Goal: Book appointment/travel/reservation

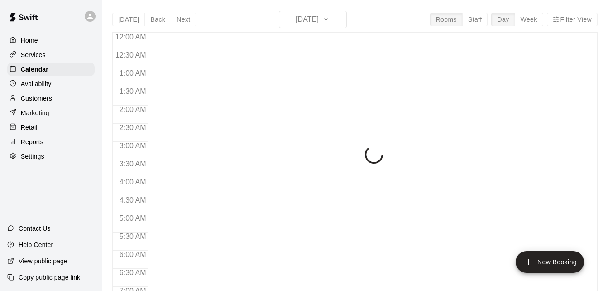
scroll to position [565, 0]
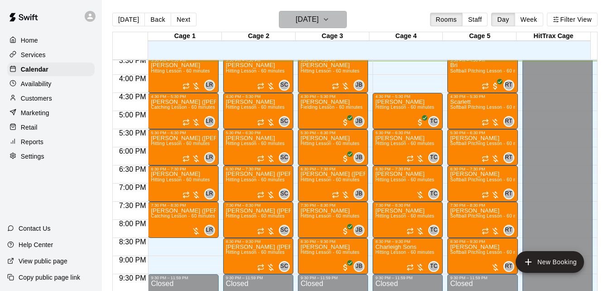
click at [319, 21] on h6 "[DATE]" at bounding box center [307, 19] width 23 height 13
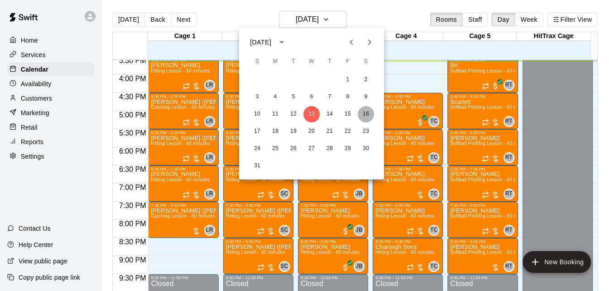
click at [372, 115] on button "16" at bounding box center [366, 114] width 16 height 16
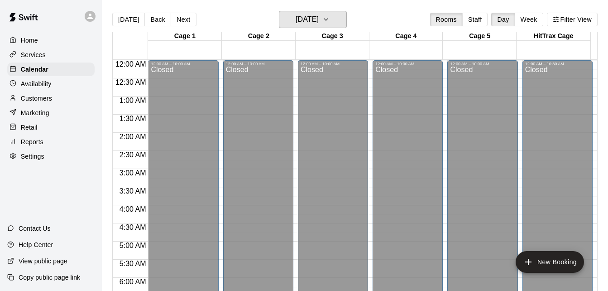
scroll to position [210, 0]
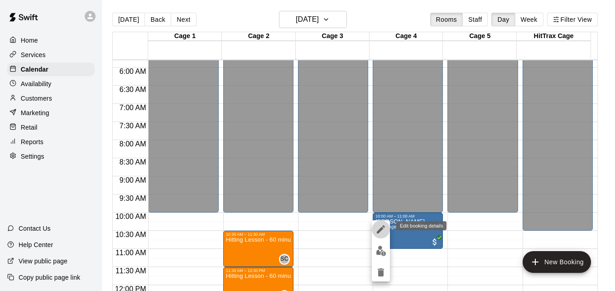
click at [381, 230] on icon "edit" at bounding box center [380, 229] width 11 height 11
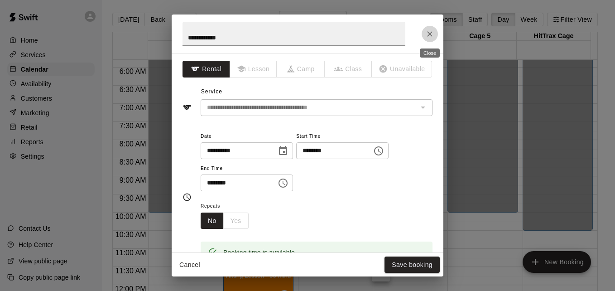
click at [431, 33] on icon "Close" at bounding box center [429, 33] width 9 height 9
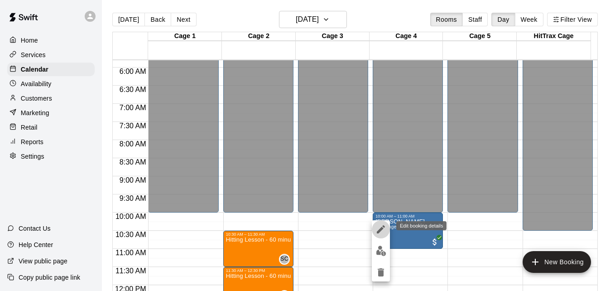
click at [382, 230] on icon "edit" at bounding box center [380, 229] width 11 height 11
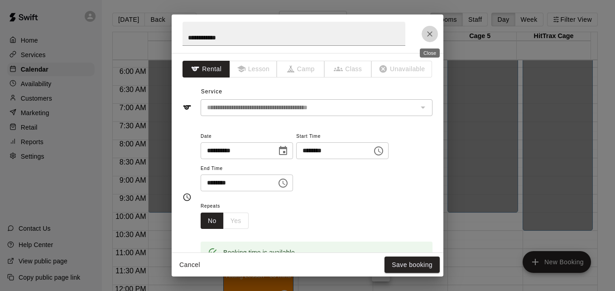
click at [426, 36] on icon "Close" at bounding box center [429, 33] width 9 height 9
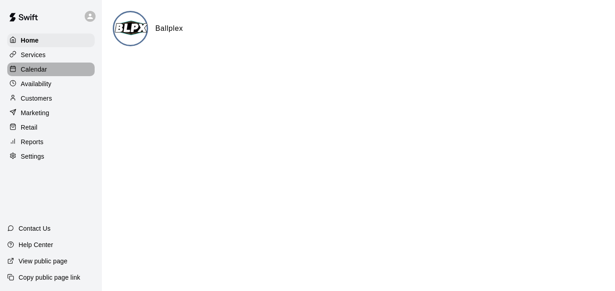
click at [61, 66] on div "Calendar" at bounding box center [50, 69] width 87 height 14
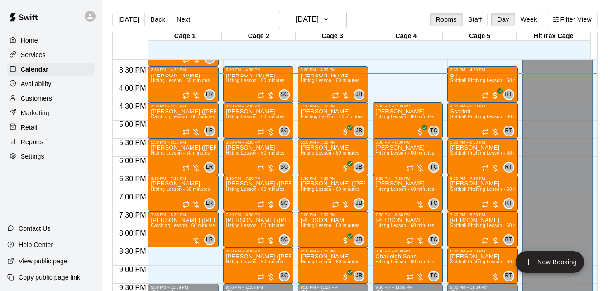
scroll to position [551, 0]
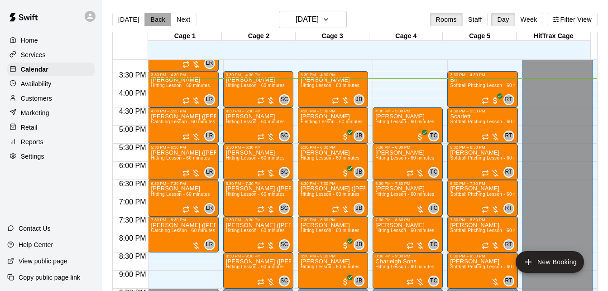
click at [153, 19] on button "Back" at bounding box center [157, 20] width 27 height 14
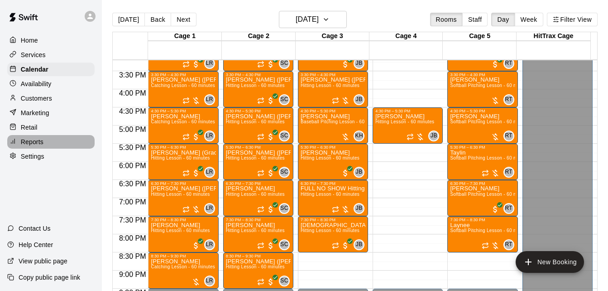
click at [45, 144] on div "Reports" at bounding box center [50, 142] width 87 height 14
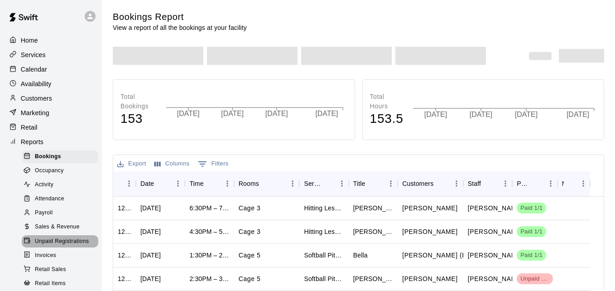
click at [82, 246] on span "Unpaid Registrations" at bounding box center [62, 241] width 54 height 9
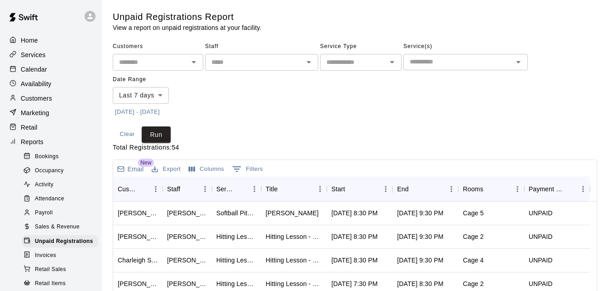
click at [143, 66] on input "text" at bounding box center [150, 62] width 70 height 11
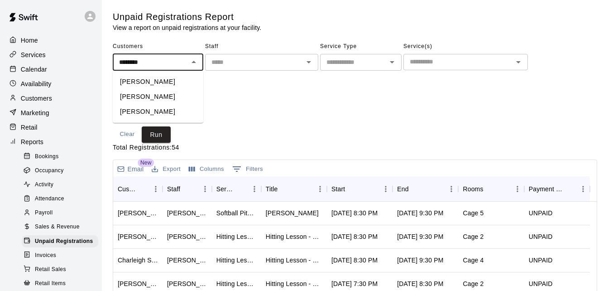
click at [151, 78] on li "[PERSON_NAME]" at bounding box center [158, 81] width 91 height 15
type input "**********"
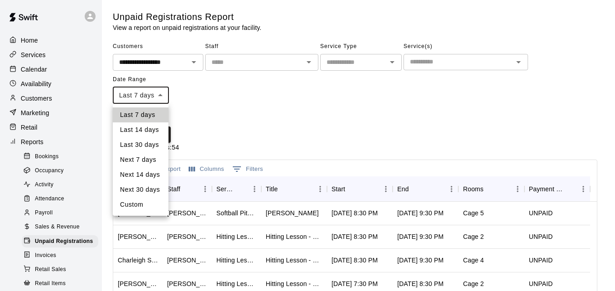
click at [154, 100] on body "**********" at bounding box center [307, 240] width 615 height 480
click at [150, 144] on li "Last 30 days" at bounding box center [141, 144] width 56 height 15
type input "*****"
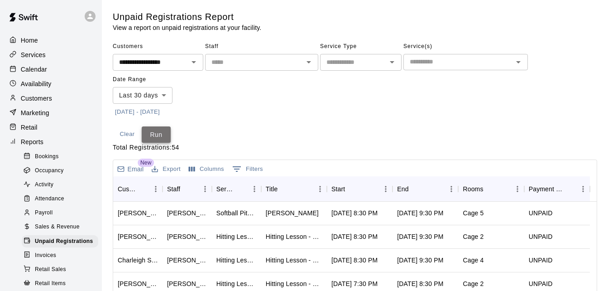
click at [157, 134] on button "Run" at bounding box center [156, 134] width 29 height 17
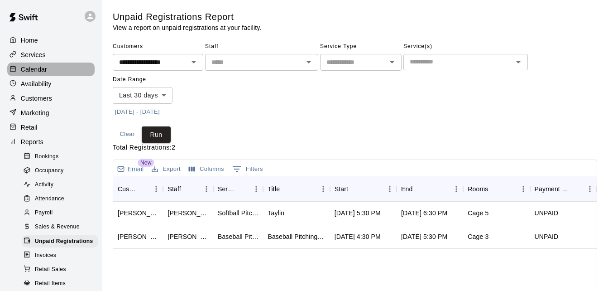
click at [61, 75] on div "Calendar" at bounding box center [50, 69] width 87 height 14
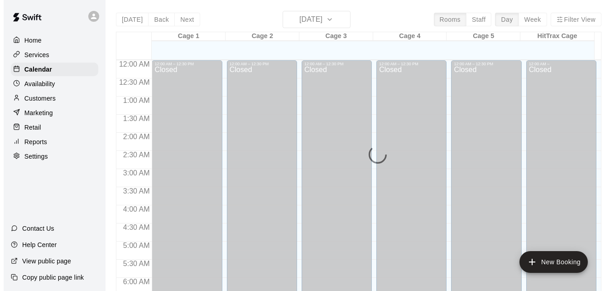
scroll to position [570, 0]
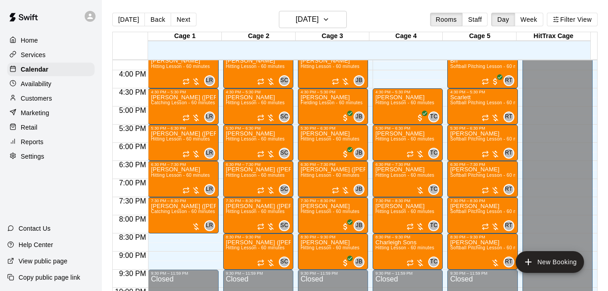
click at [156, 17] on button "Back" at bounding box center [157, 20] width 27 height 14
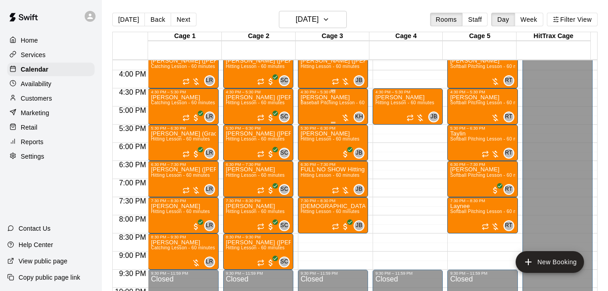
click at [338, 102] on span "Baseball Pitching Lesson - 60 minutes" at bounding box center [342, 102] width 82 height 5
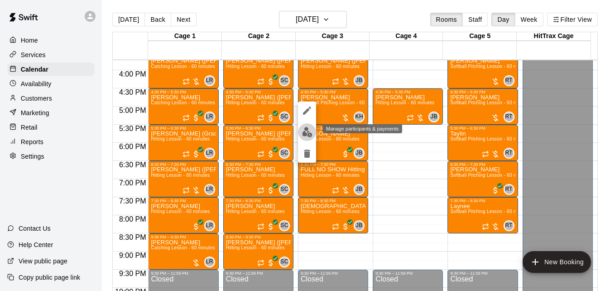
click at [306, 130] on img "edit" at bounding box center [307, 132] width 10 height 10
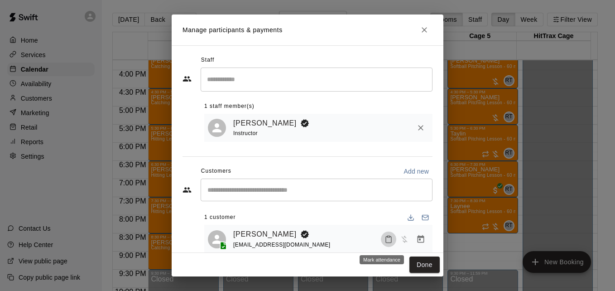
click at [384, 240] on icon "Mark attendance" at bounding box center [388, 239] width 8 height 8
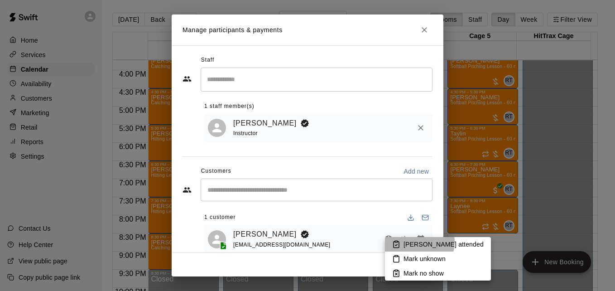
click at [414, 241] on p "[PERSON_NAME] attended" at bounding box center [443, 244] width 80 height 9
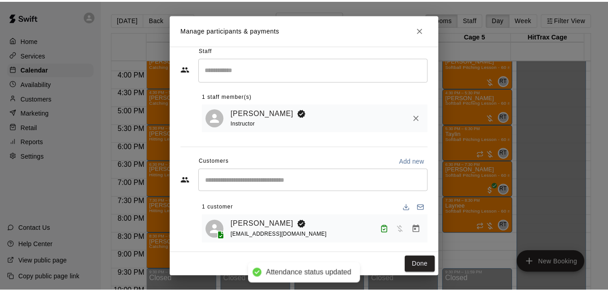
scroll to position [18, 0]
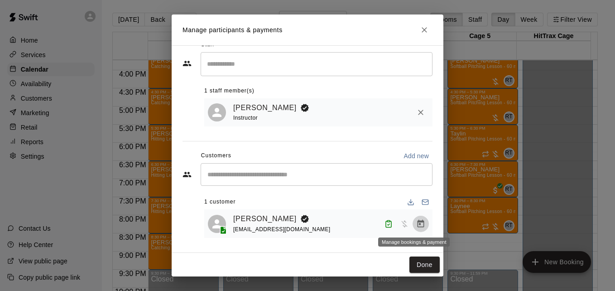
click at [418, 222] on icon "Manage bookings & payment" at bounding box center [421, 223] width 7 height 8
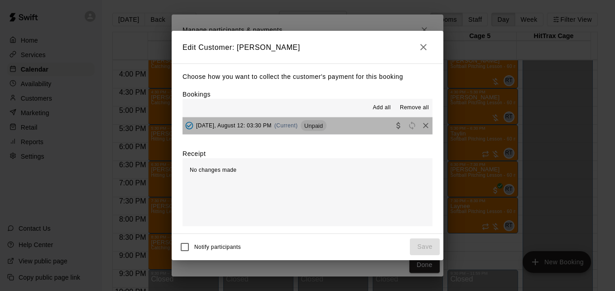
click at [350, 134] on button "[DATE], August 12: 03:30 PM (Current) Unpaid" at bounding box center [307, 125] width 250 height 17
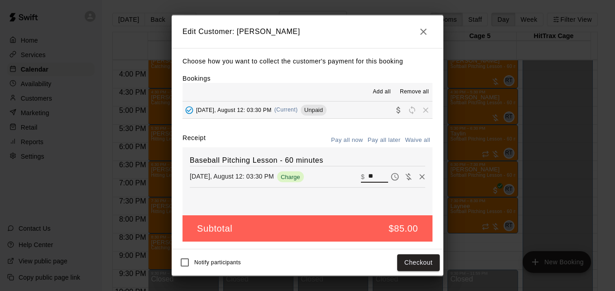
click at [370, 172] on input "**" at bounding box center [378, 177] width 20 height 12
type input "**"
click at [419, 266] on button "Checkout" at bounding box center [418, 262] width 43 height 17
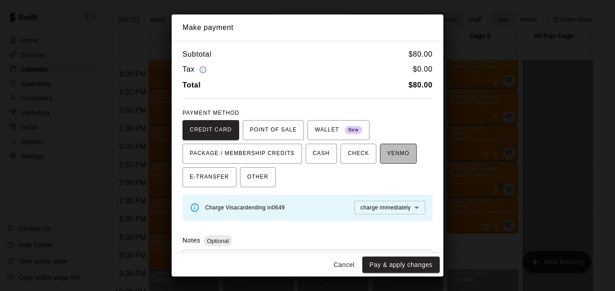
click at [391, 154] on span "VENMO" at bounding box center [398, 153] width 22 height 14
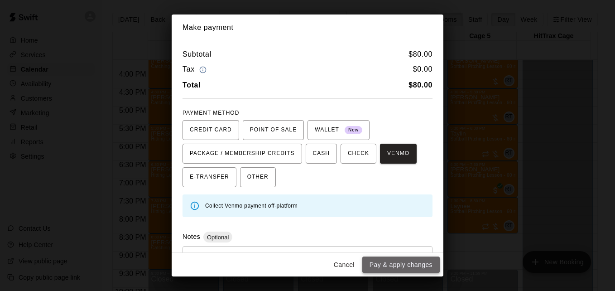
click at [402, 263] on button "Pay & apply changes" at bounding box center [400, 264] width 77 height 17
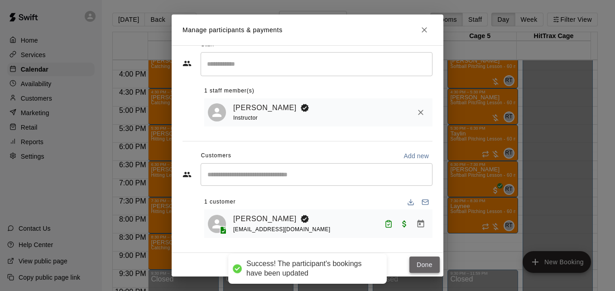
click at [421, 264] on button "Done" at bounding box center [424, 264] width 30 height 17
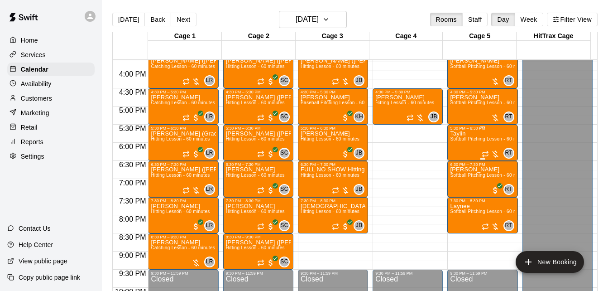
click at [466, 141] on span "Softball Pitching Lesson - 60 minutes" at bounding box center [490, 138] width 80 height 5
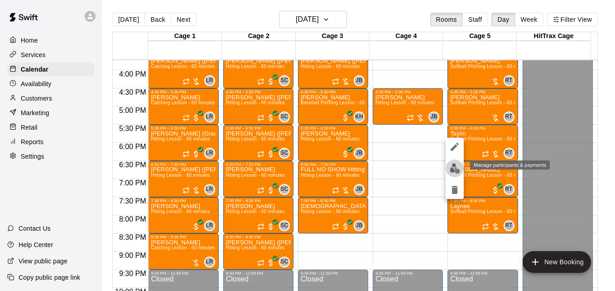
click at [456, 166] on img "edit" at bounding box center [455, 168] width 10 height 10
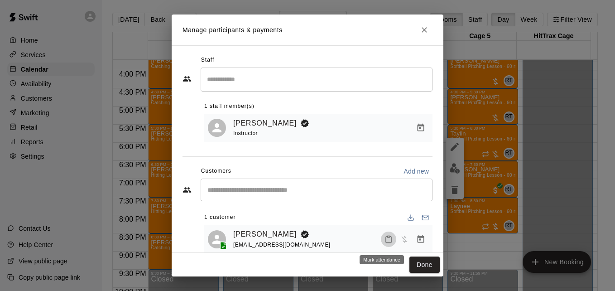
click at [384, 242] on icon "Mark attendance" at bounding box center [388, 239] width 8 height 8
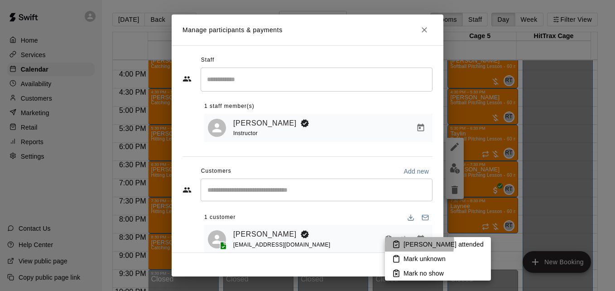
click at [411, 243] on p "[PERSON_NAME] attended" at bounding box center [443, 244] width 80 height 9
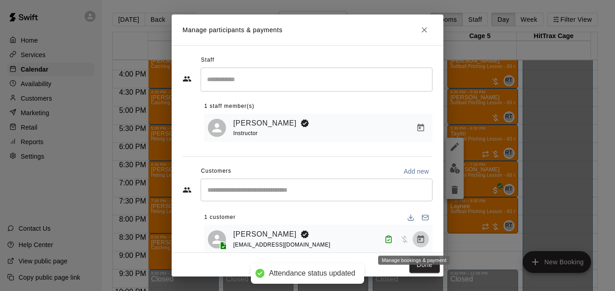
click at [416, 237] on icon "Manage bookings & payment" at bounding box center [420, 239] width 9 height 9
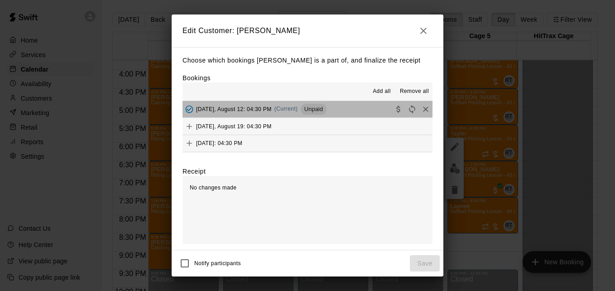
click at [347, 112] on button "[DATE], August 12: 04:30 PM (Current) Unpaid" at bounding box center [307, 109] width 250 height 17
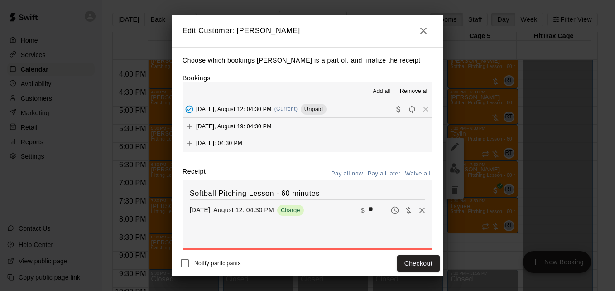
click at [368, 210] on input "**" at bounding box center [378, 210] width 20 height 12
type input "**"
click at [414, 257] on button "Checkout" at bounding box center [418, 263] width 43 height 17
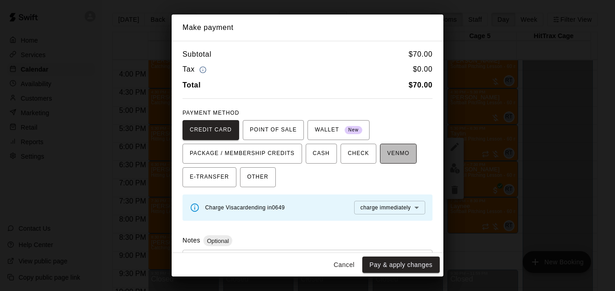
click at [387, 157] on span "VENMO" at bounding box center [398, 153] width 22 height 14
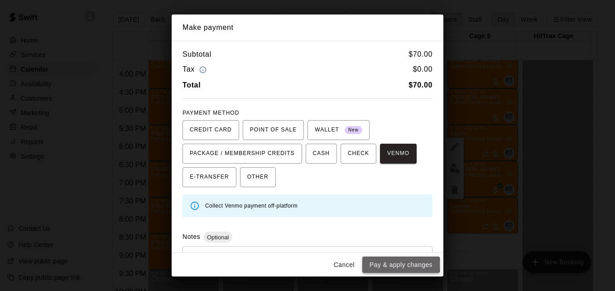
click at [402, 264] on button "Pay & apply changes" at bounding box center [400, 264] width 77 height 17
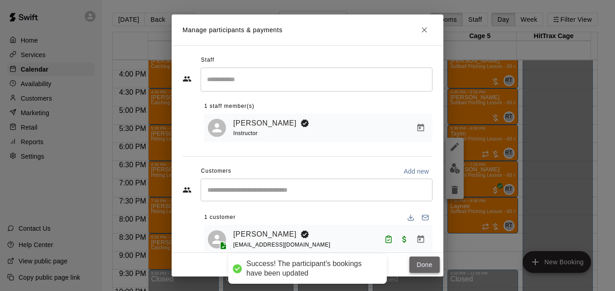
click at [423, 266] on button "Done" at bounding box center [424, 264] width 30 height 17
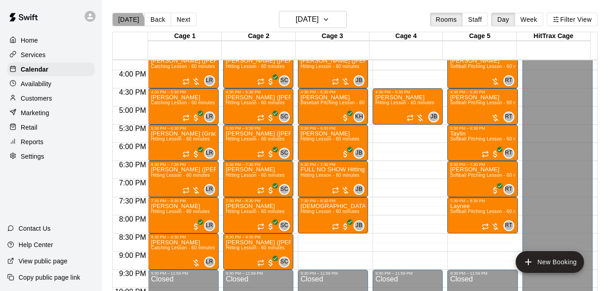
click at [123, 24] on button "[DATE]" at bounding box center [128, 20] width 33 height 14
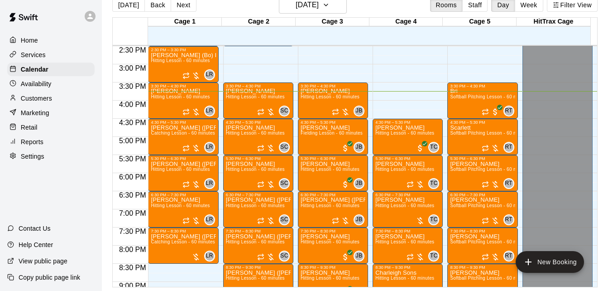
scroll to position [533, 0]
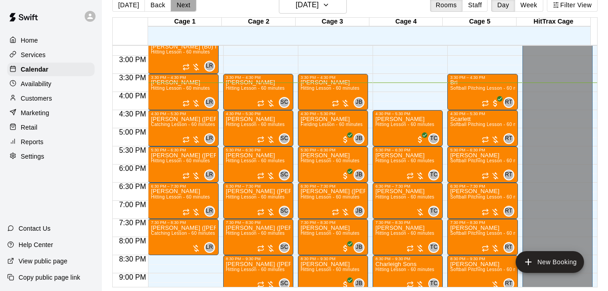
click at [187, 5] on button "Next" at bounding box center [183, 5] width 25 height 14
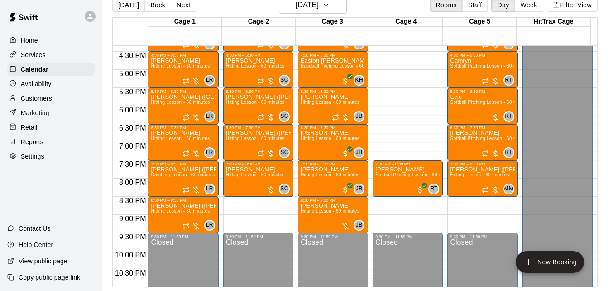
scroll to position [606, 0]
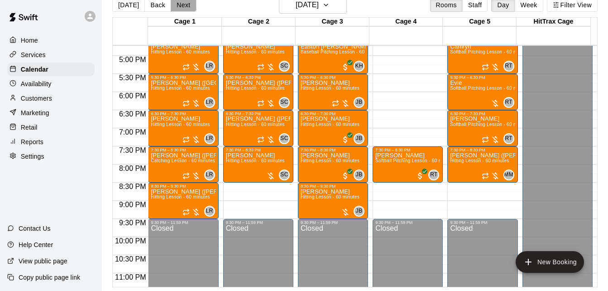
click at [180, 5] on button "Next" at bounding box center [183, 5] width 25 height 14
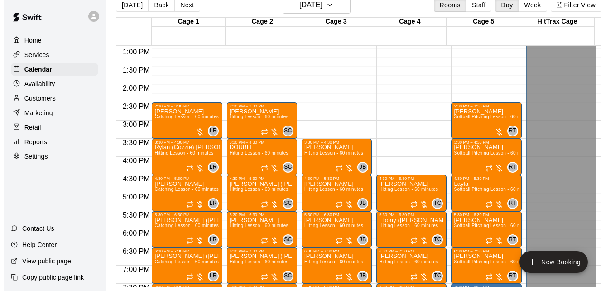
scroll to position [461, 0]
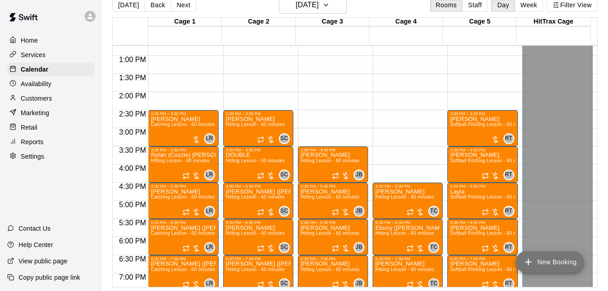
click at [559, 263] on button "New Booking" at bounding box center [550, 262] width 68 height 22
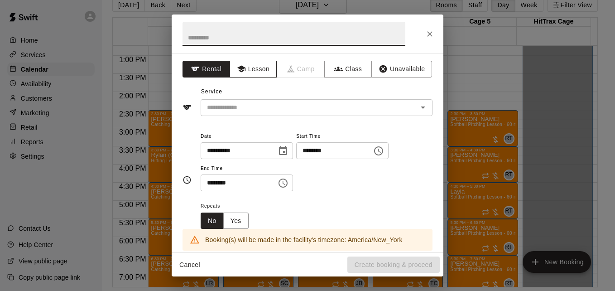
click at [264, 75] on button "Lesson" at bounding box center [254, 69] width 48 height 17
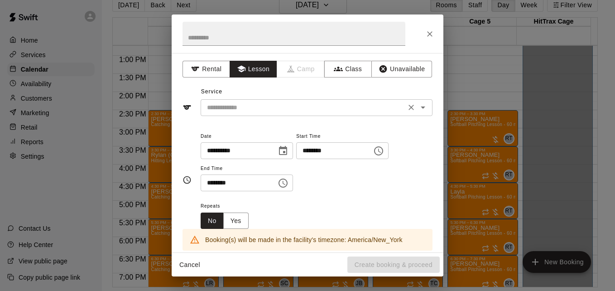
click at [274, 105] on input "text" at bounding box center [303, 107] width 200 height 11
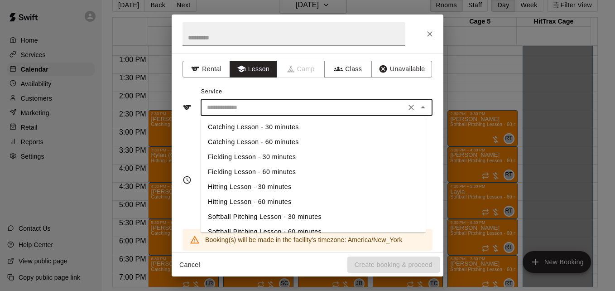
click at [270, 200] on li "Hitting Lesson - 60 minutes" at bounding box center [313, 201] width 225 height 15
type input "**********"
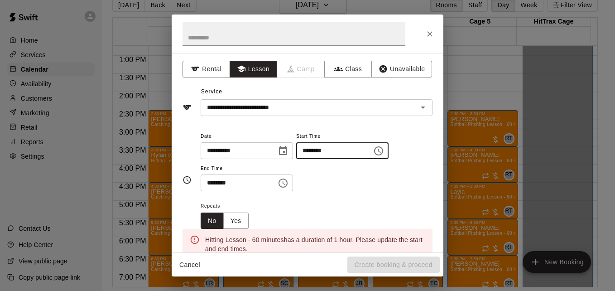
click at [316, 154] on input "********" at bounding box center [331, 150] width 70 height 17
type input "********"
click at [216, 187] on input "********" at bounding box center [236, 182] width 70 height 17
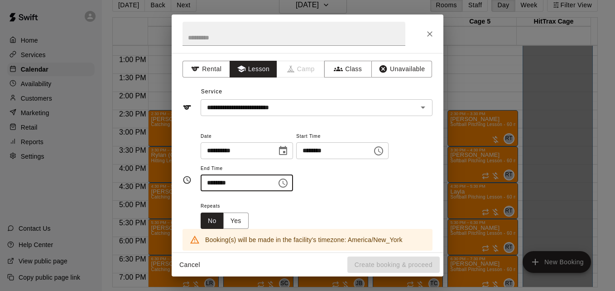
type input "********"
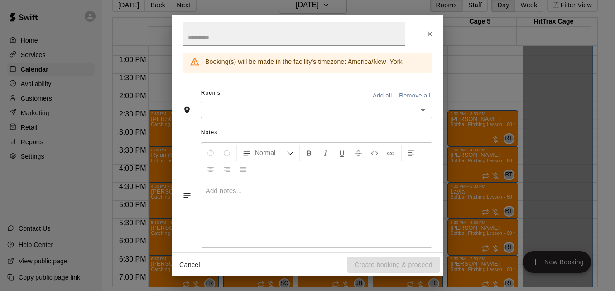
scroll to position [190, 0]
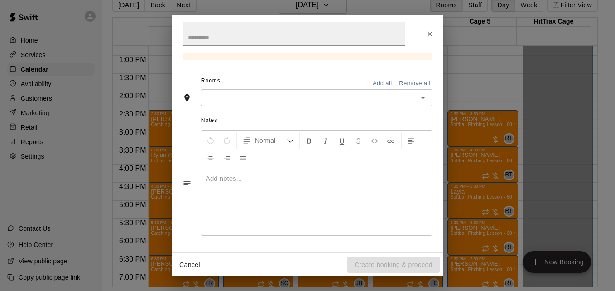
click at [317, 105] on div "​" at bounding box center [317, 97] width 232 height 17
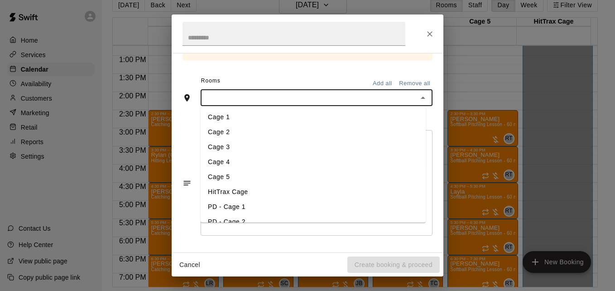
click at [285, 118] on li "Cage 1" at bounding box center [313, 117] width 225 height 15
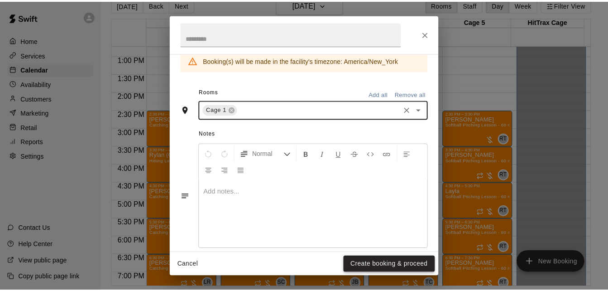
scroll to position [225, 0]
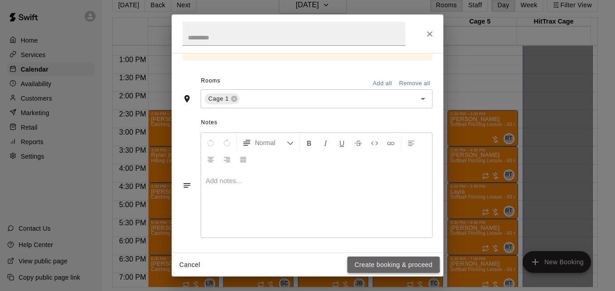
click at [390, 262] on button "Create booking & proceed" at bounding box center [393, 264] width 92 height 17
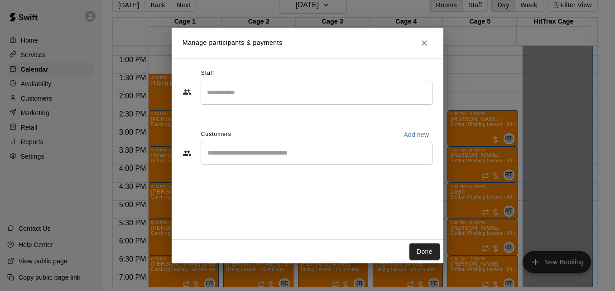
click at [307, 93] on input "Search staff" at bounding box center [317, 93] width 224 height 16
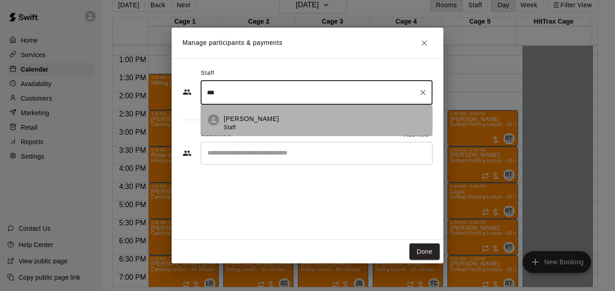
click at [307, 126] on div "[PERSON_NAME] Staff" at bounding box center [325, 123] width 202 height 18
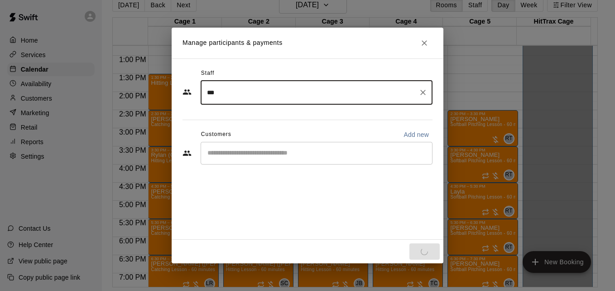
click at [279, 158] on div "​" at bounding box center [317, 153] width 232 height 23
type input "***"
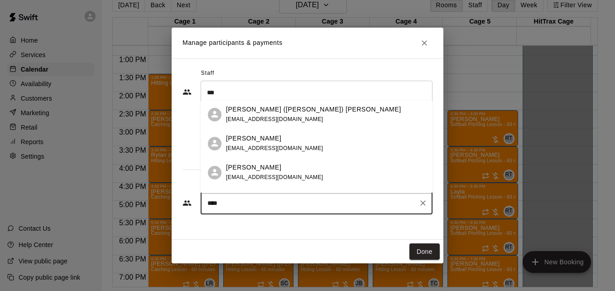
type input "*****"
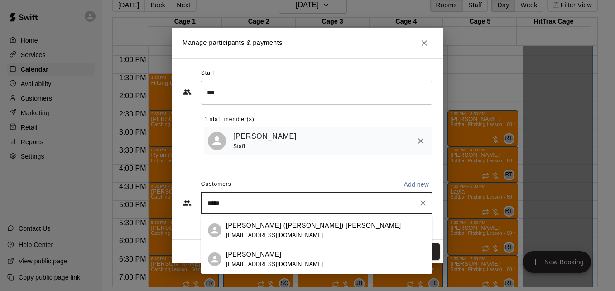
click at [289, 229] on p "[PERSON_NAME] ([PERSON_NAME]) [PERSON_NAME]" at bounding box center [313, 226] width 175 height 10
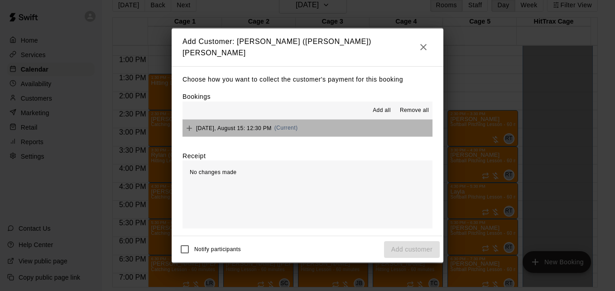
click at [335, 120] on button "[DATE], August 15: 12:30 PM (Current)" at bounding box center [307, 128] width 250 height 17
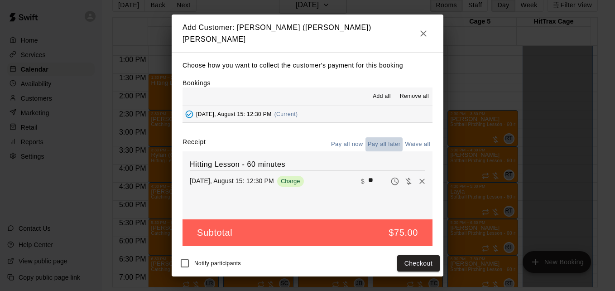
click at [382, 139] on button "Pay all later" at bounding box center [384, 144] width 38 height 14
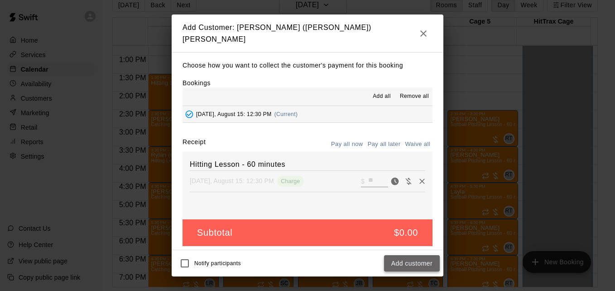
click at [412, 262] on button "Add customer" at bounding box center [412, 263] width 56 height 17
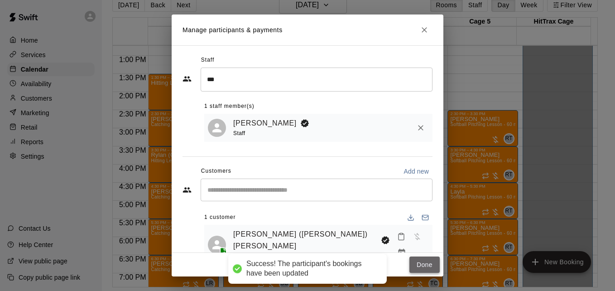
click at [427, 264] on button "Done" at bounding box center [424, 264] width 30 height 17
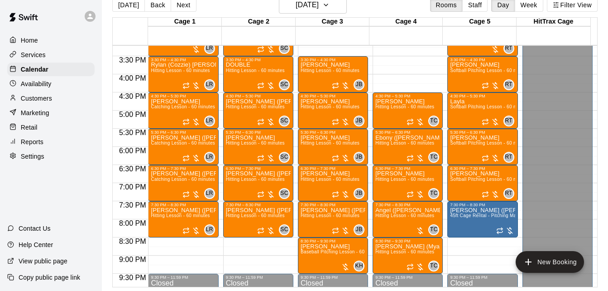
scroll to position [570, 0]
